Goal: Task Accomplishment & Management: Use online tool/utility

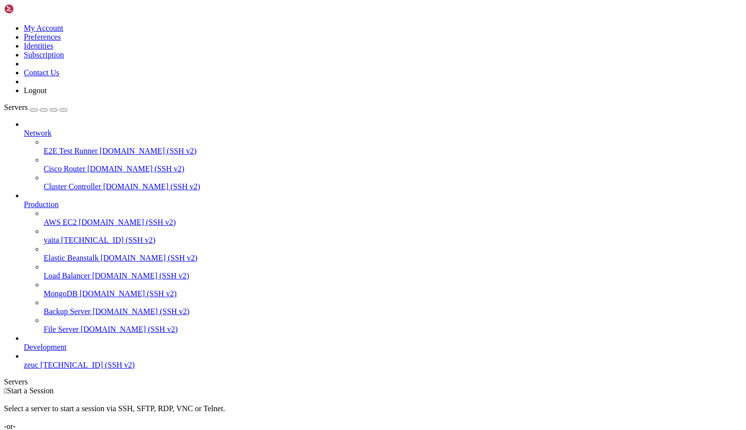
click at [59, 236] on span "yaita" at bounding box center [51, 240] width 15 height 8
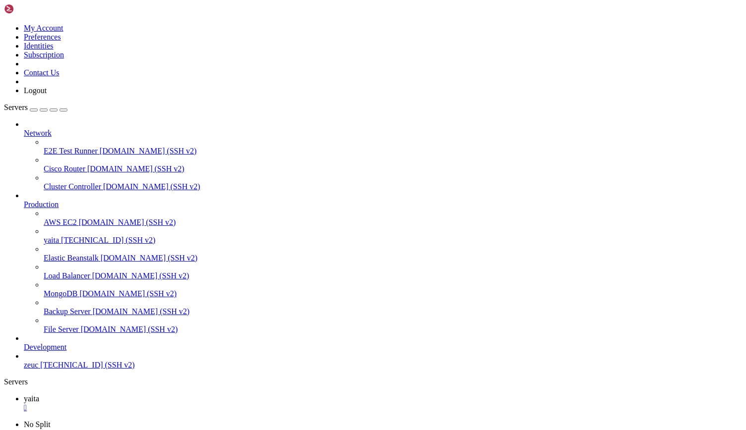
scroll to position [4, 1]
drag, startPoint x: 37, startPoint y: 713, endPoint x: 158, endPoint y: 714, distance: 121.0
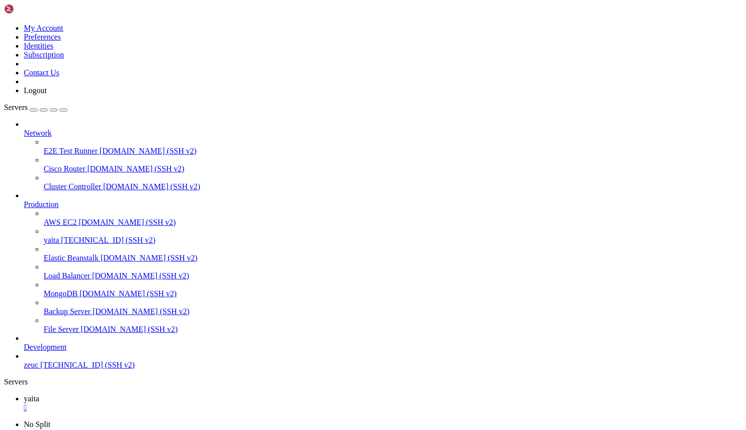
scroll to position [26197, 0]
drag, startPoint x: 40, startPoint y: 594, endPoint x: 62, endPoint y: 596, distance: 22.9
drag, startPoint x: 36, startPoint y: 596, endPoint x: 218, endPoint y: 595, distance: 182.4
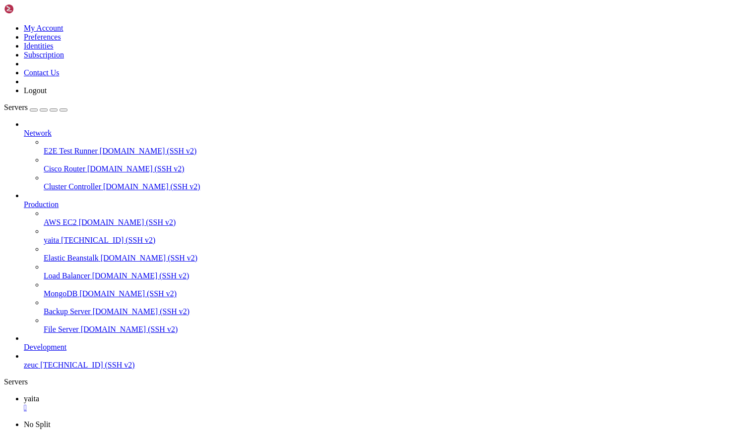
drag, startPoint x: 36, startPoint y: 655, endPoint x: 207, endPoint y: 656, distance: 171.5
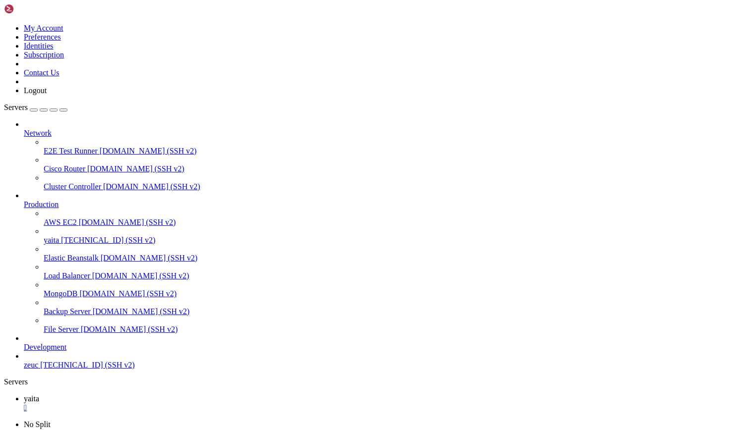
scroll to position [30061, 0]
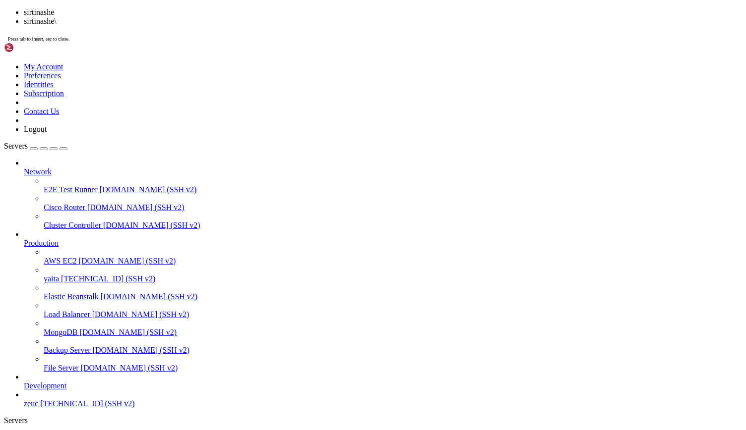
scroll to position [12422, 0]
